Goal: Answer question/provide support: Share knowledge or assist other users

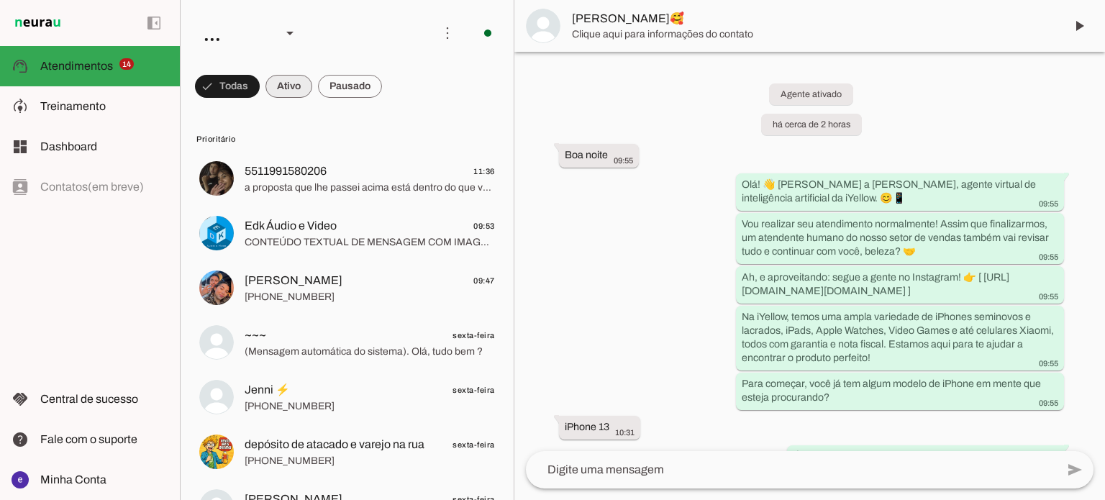
click at [296, 88] on span at bounding box center [289, 86] width 47 height 35
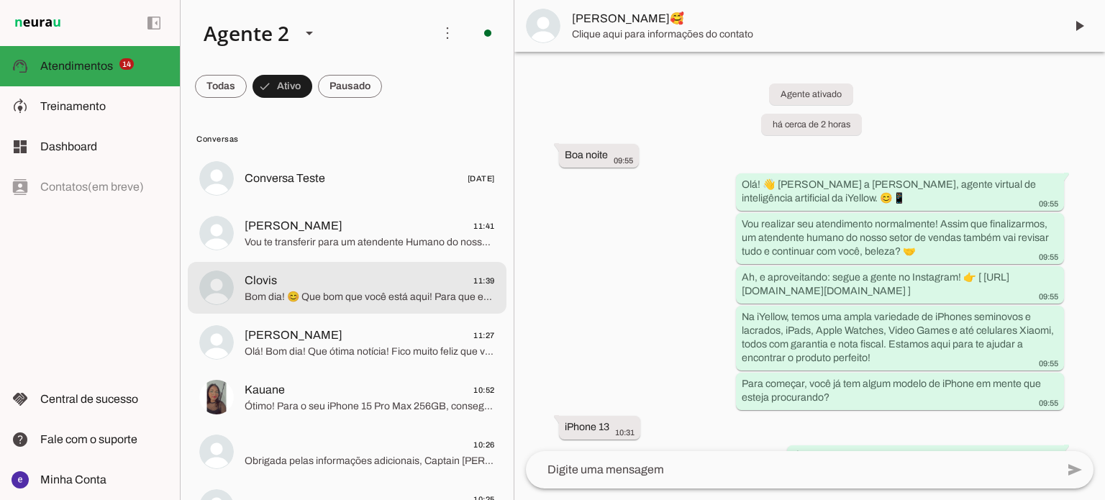
click at [344, 300] on span "Bom dia! 😊 Que bom que você está aqui! Para que eu possa te ajudar da melhor fo…" at bounding box center [370, 297] width 250 height 14
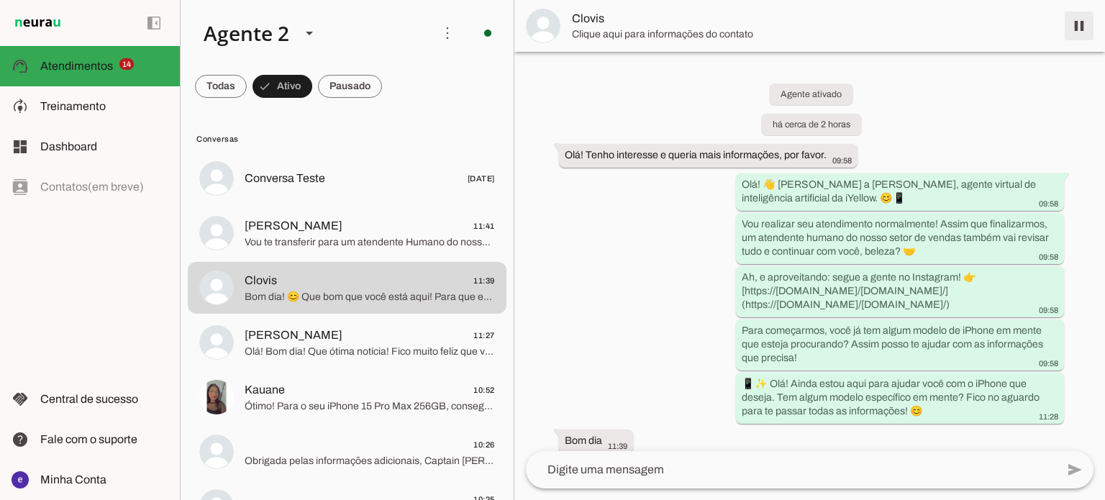
click at [1079, 30] on span at bounding box center [1079, 26] width 35 height 35
